Goal: Transaction & Acquisition: Purchase product/service

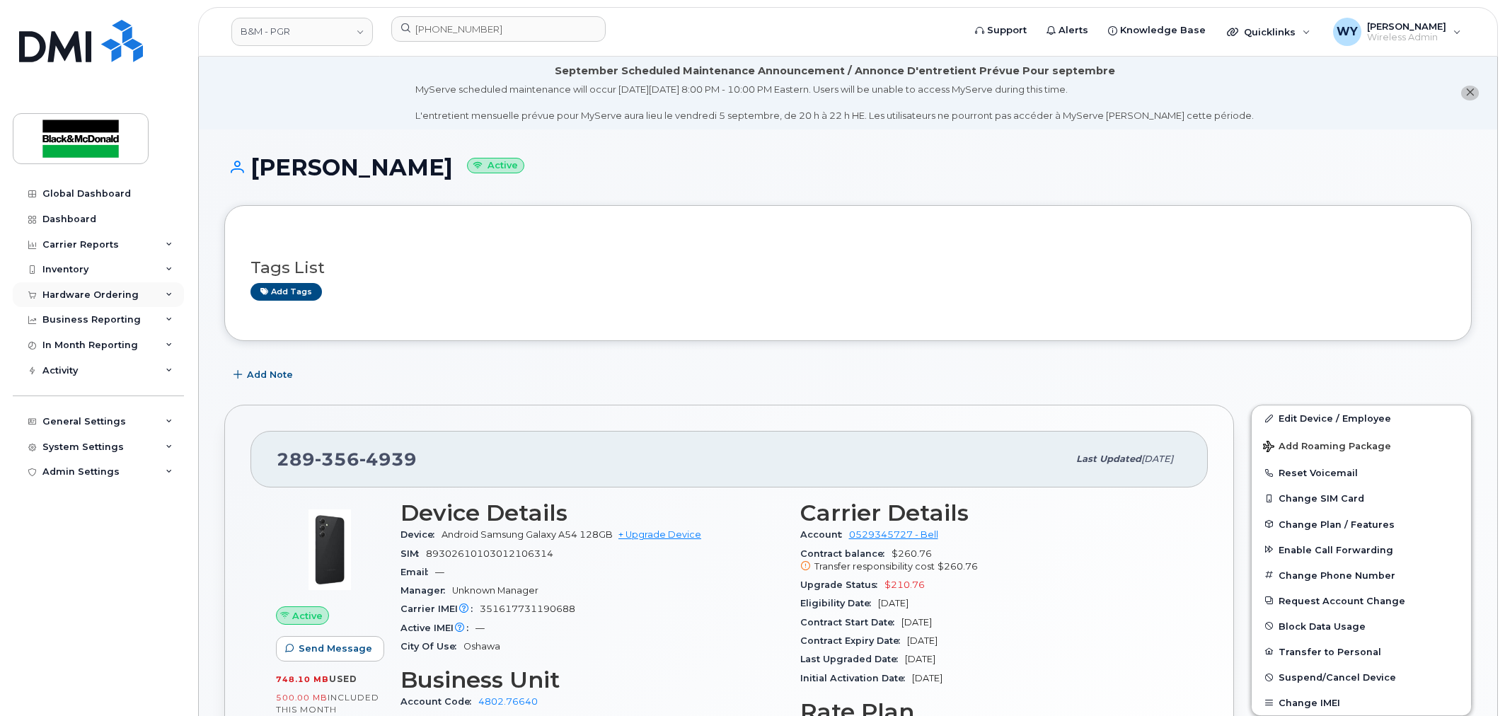
scroll to position [117, 0]
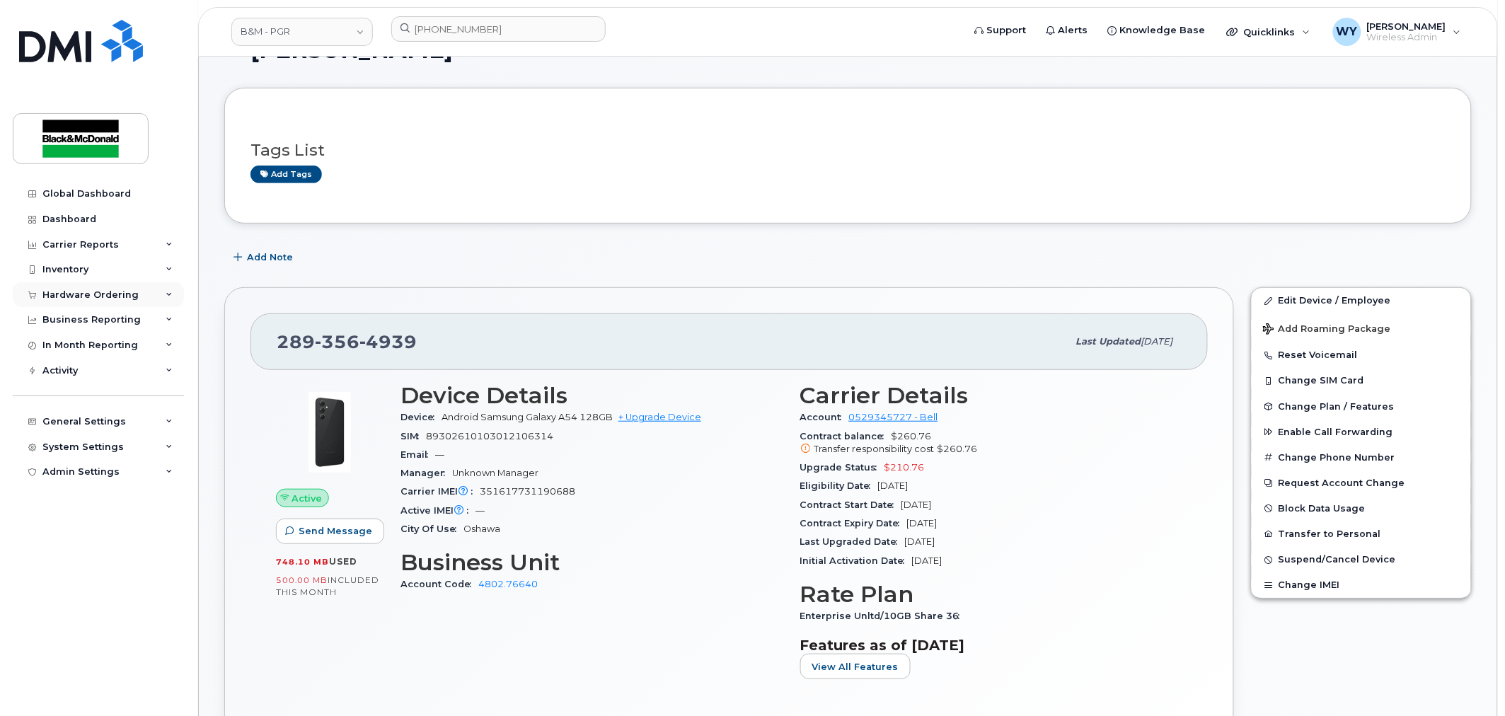
click at [96, 294] on div "Hardware Ordering" at bounding box center [90, 294] width 96 height 11
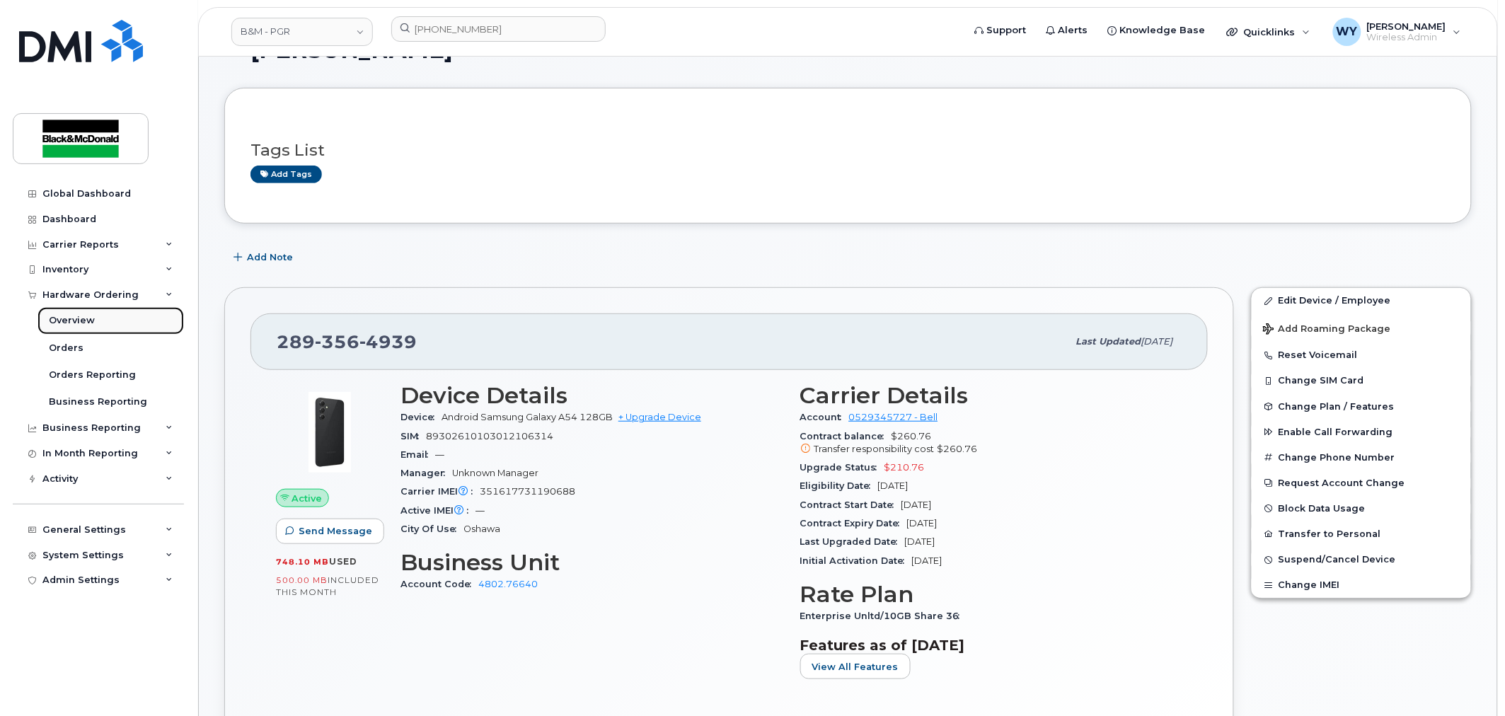
click at [76, 317] on div "Overview" at bounding box center [72, 320] width 46 height 13
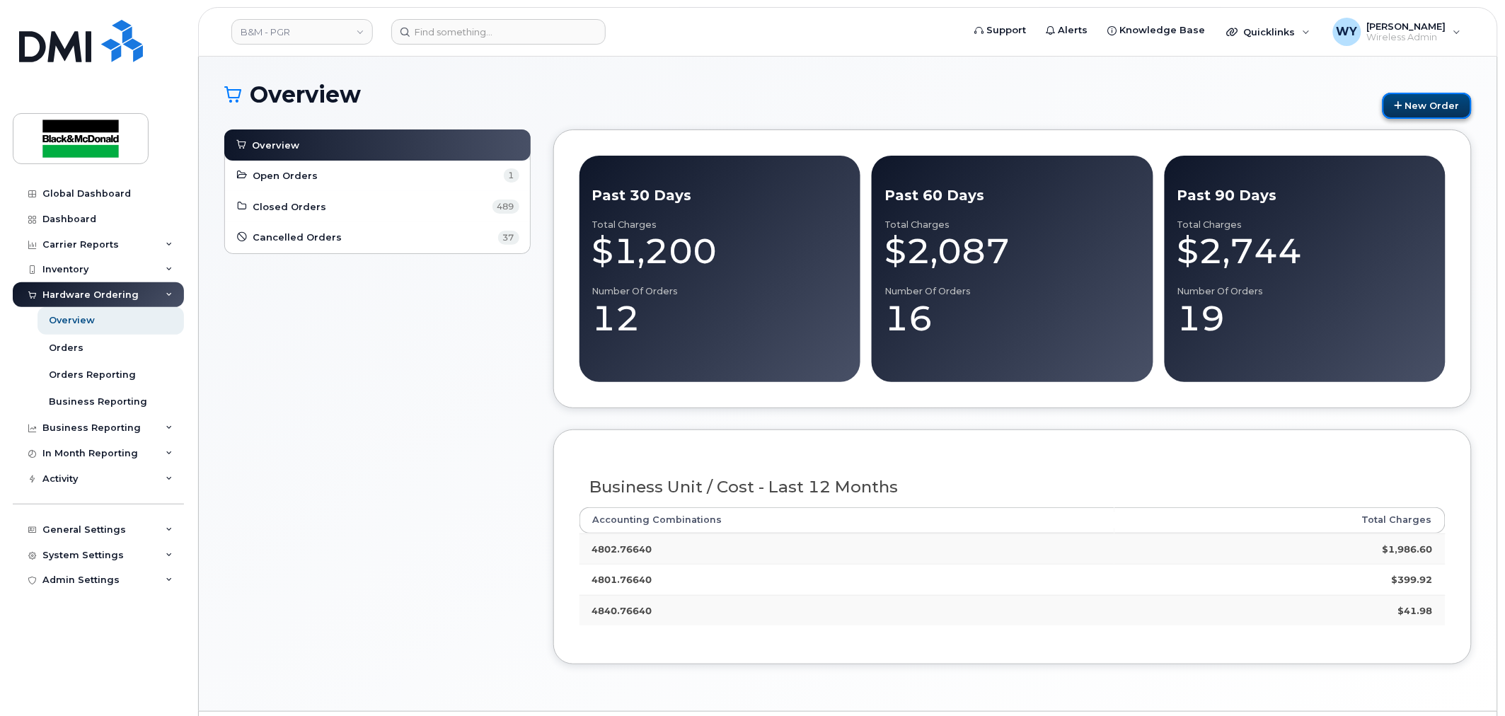
click at [1425, 108] on link "New Order" at bounding box center [1427, 106] width 89 height 26
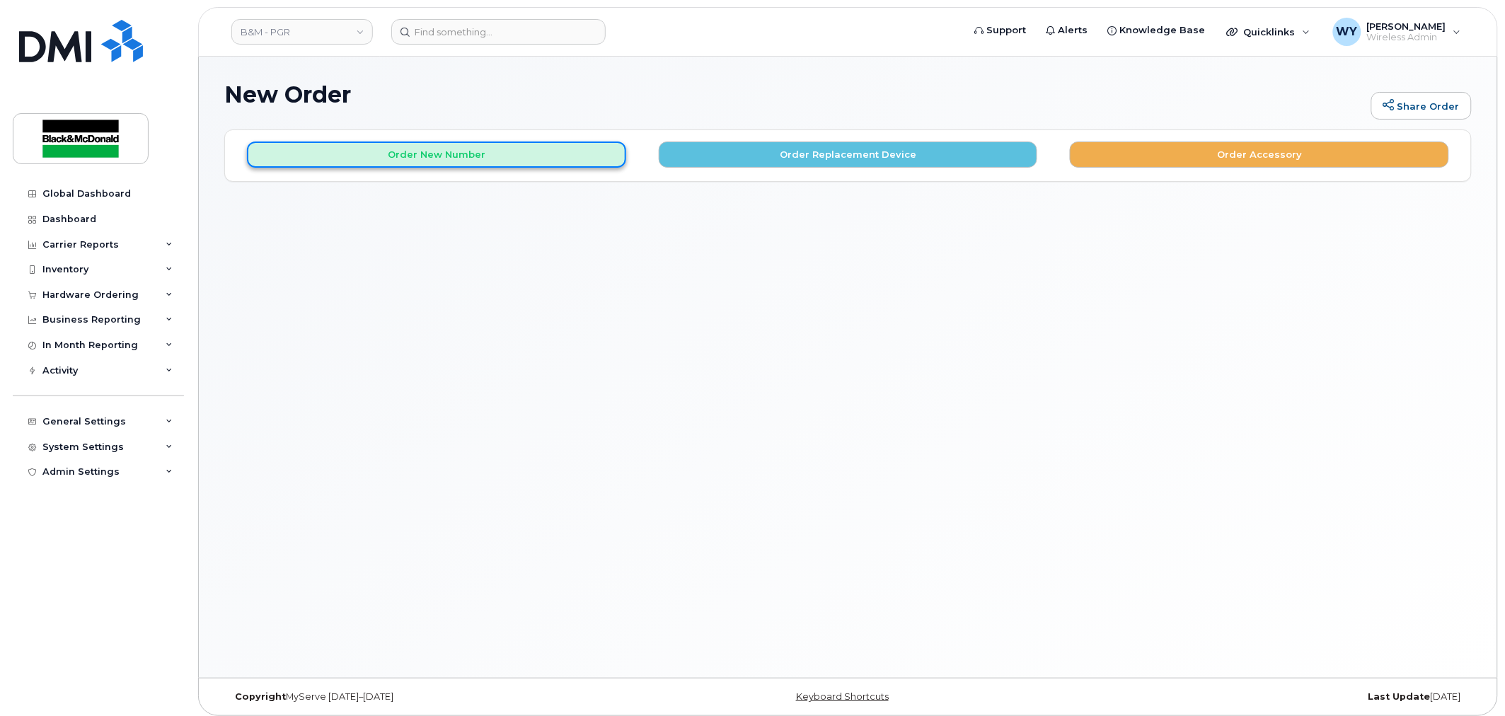
click at [446, 154] on button "Order New Number" at bounding box center [436, 155] width 379 height 26
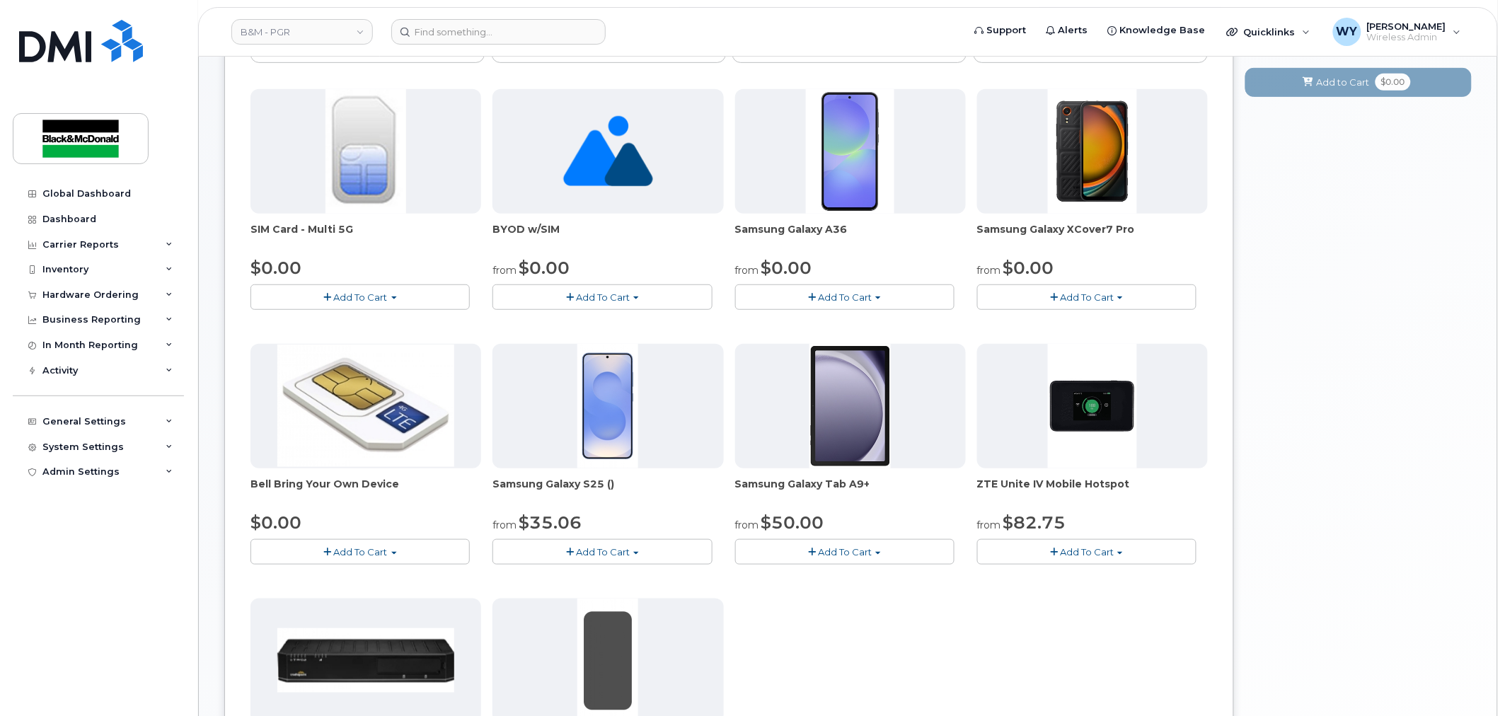
scroll to position [236, 0]
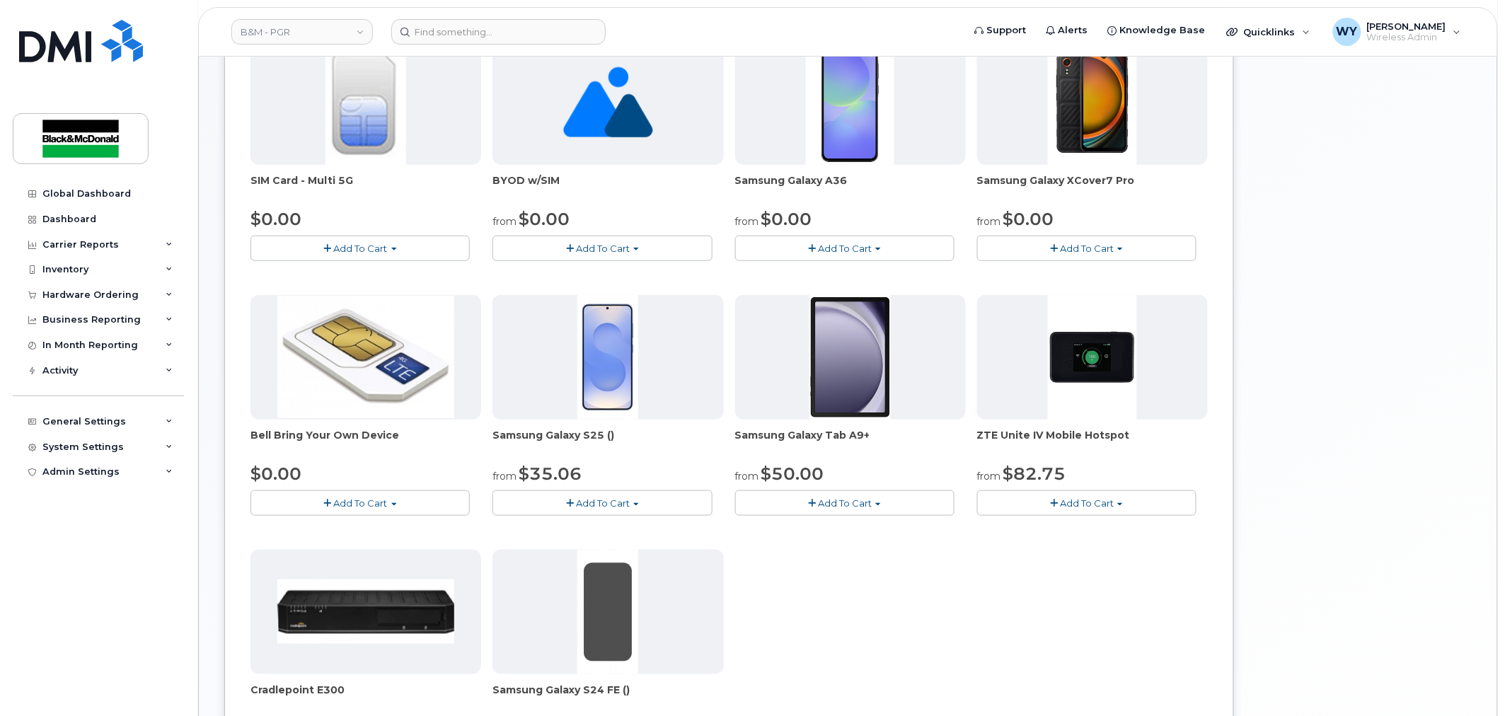
drag, startPoint x: 882, startPoint y: 436, endPoint x: 734, endPoint y: 448, distance: 148.4
click at [734, 448] on div "SIM Card - Multi 5G $0.00 Add To Cart $0.00 - New Activation BYOD w/SIM from $0…" at bounding box center [728, 416] width 957 height 753
copy span "Samsung Galaxy Tab A9+"
